Goal: Check status: Check status

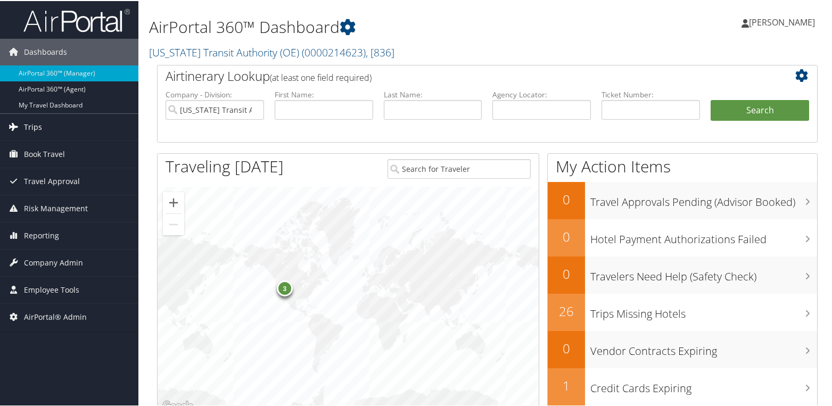
click at [30, 122] on span "Trips" at bounding box center [33, 126] width 18 height 27
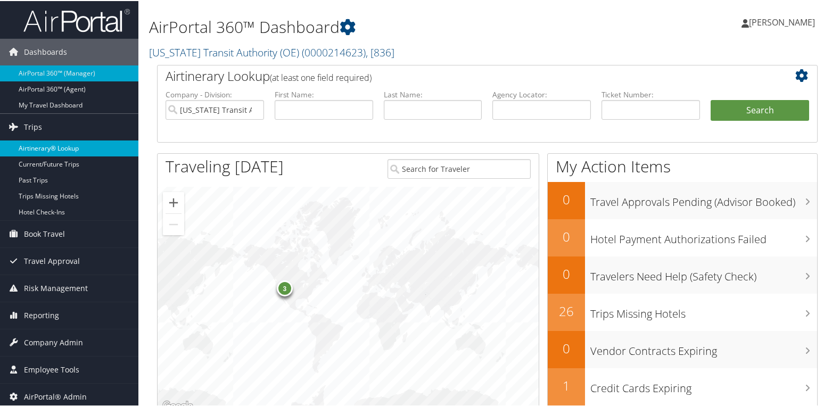
click at [57, 147] on link "Airtinerary® Lookup" at bounding box center [69, 147] width 138 height 16
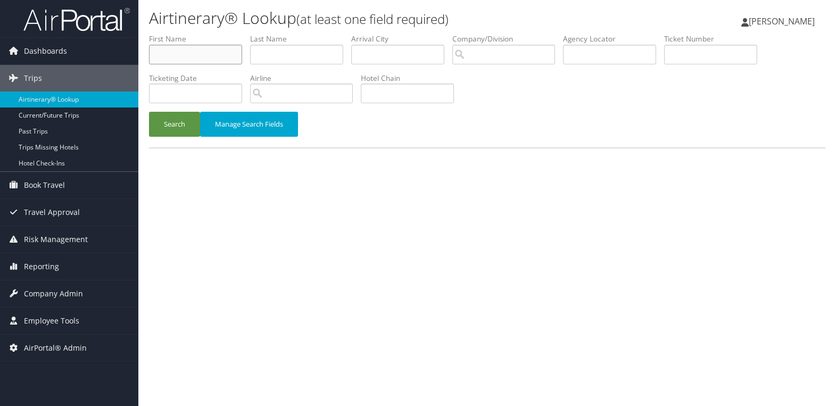
click at [174, 58] on input "text" at bounding box center [195, 55] width 93 height 20
type input "benjamin"
type input "noel"
click at [149, 112] on button "Search" at bounding box center [174, 124] width 51 height 25
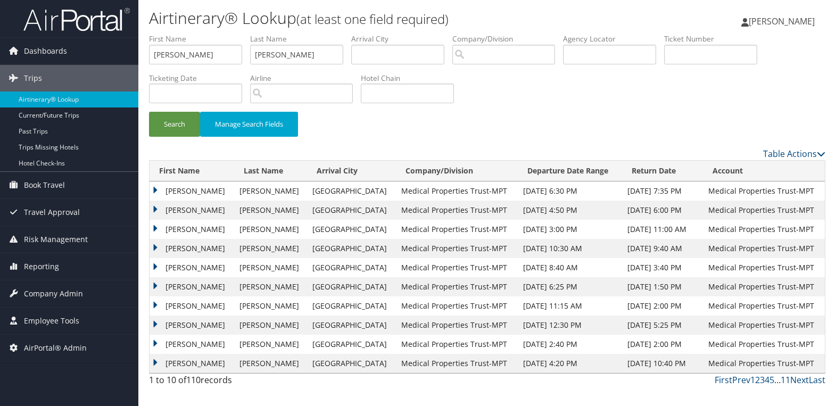
click at [154, 286] on td "BENJAMIN JEAN L" at bounding box center [192, 286] width 85 height 19
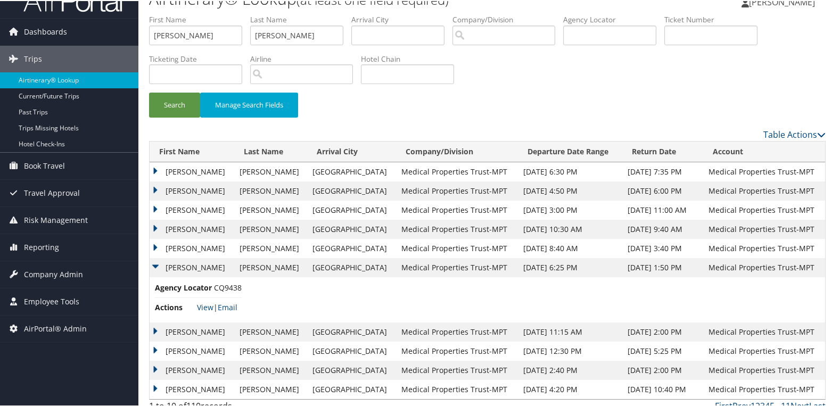
scroll to position [31, 0]
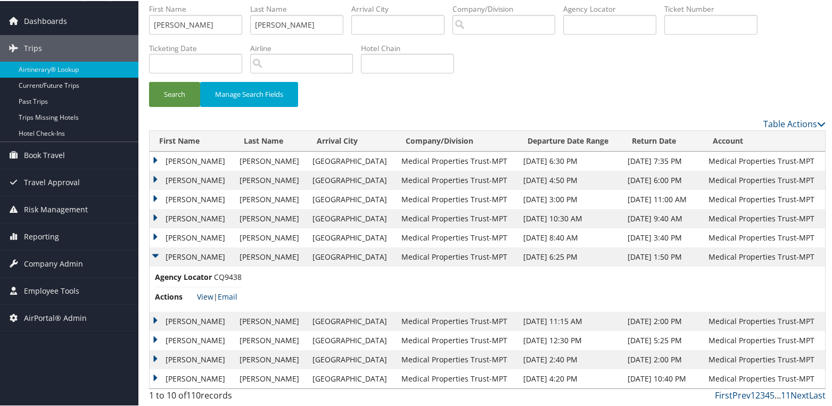
click at [201, 294] on link "View" at bounding box center [205, 296] width 17 height 10
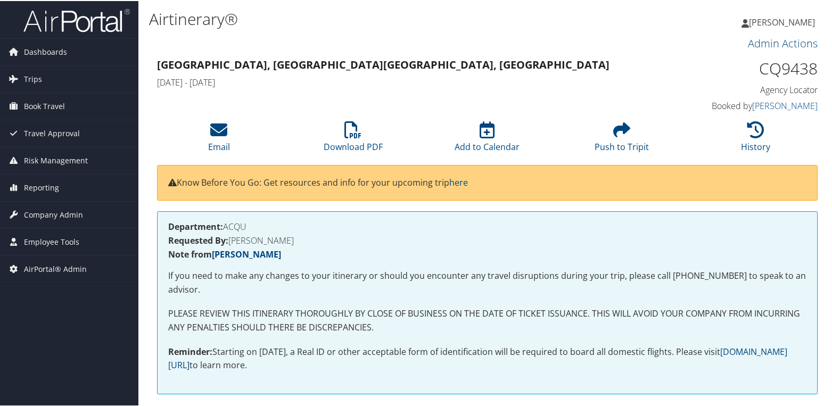
click at [781, 66] on h1 "CQ9438" at bounding box center [740, 67] width 153 height 22
copy h1 "CQ9438"
